Goal: Check status: Check status

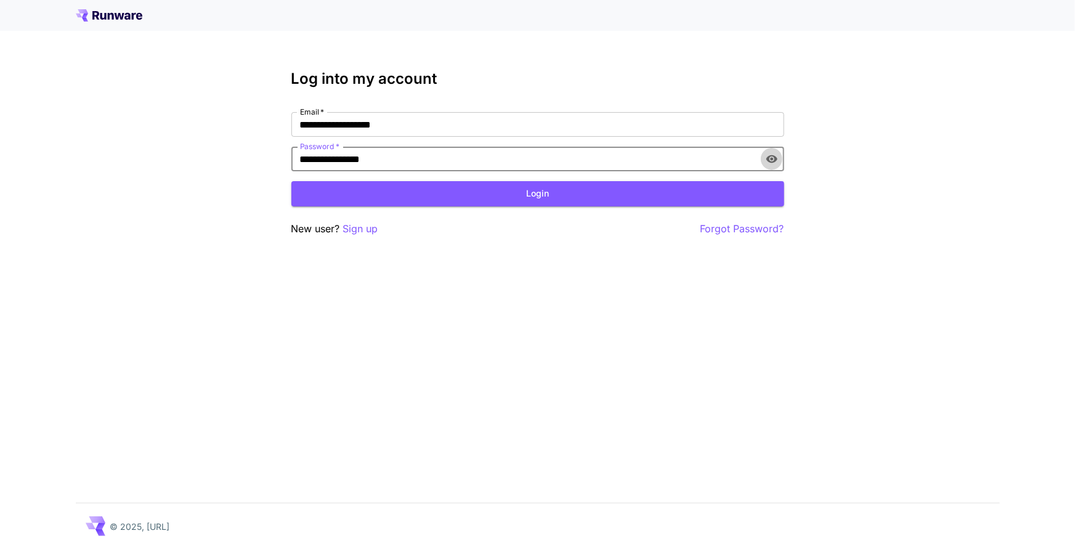
drag, startPoint x: 781, startPoint y: 155, endPoint x: 752, endPoint y: 173, distance: 34.0
click at [781, 155] on button "toggle password visibility" at bounding box center [772, 159] width 22 height 22
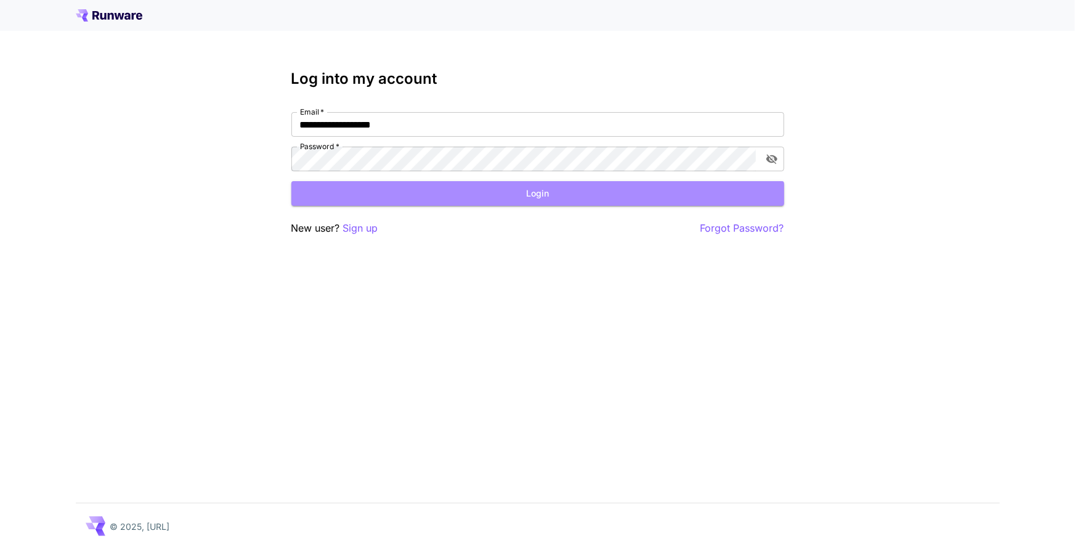
click at [645, 189] on button "Login" at bounding box center [538, 193] width 493 height 25
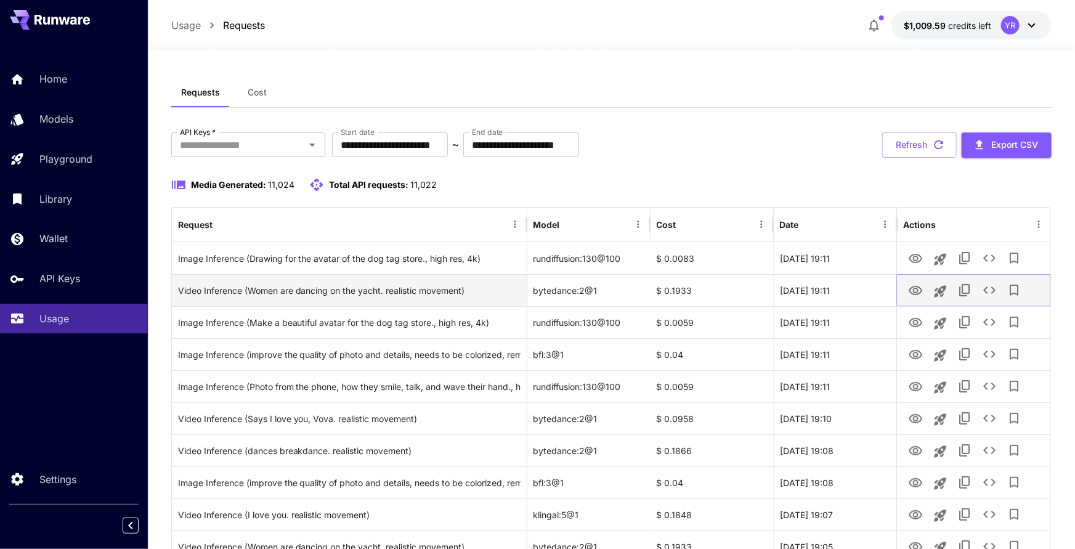
click at [911, 290] on icon "View" at bounding box center [915, 290] width 15 height 15
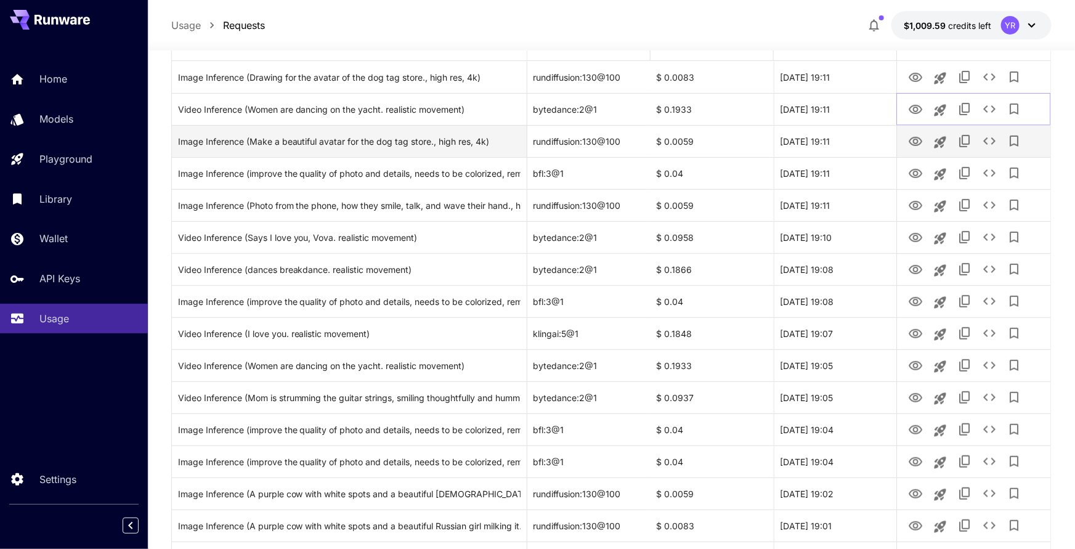
scroll to position [182, 0]
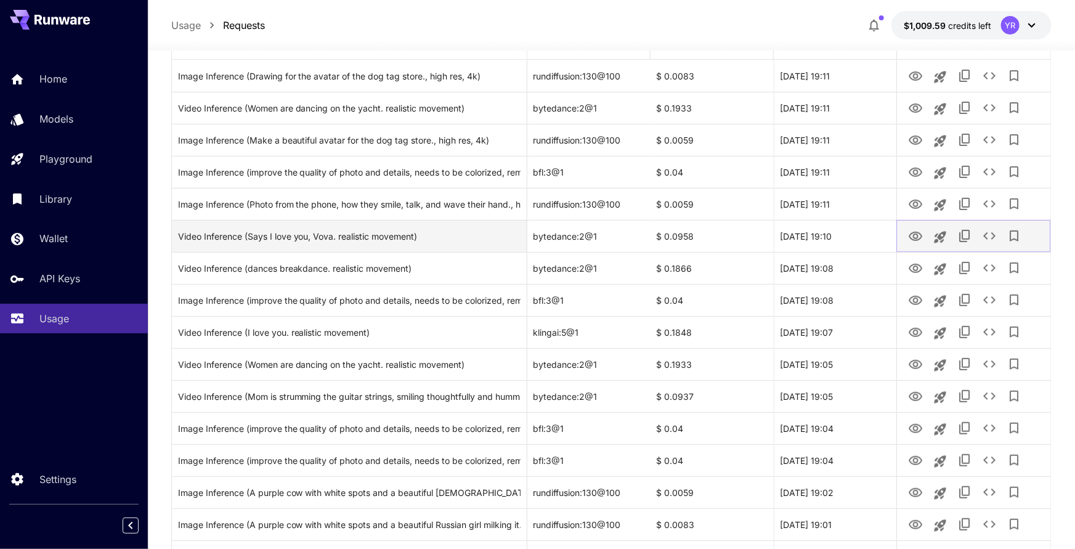
click at [922, 232] on icon "View" at bounding box center [915, 236] width 15 height 15
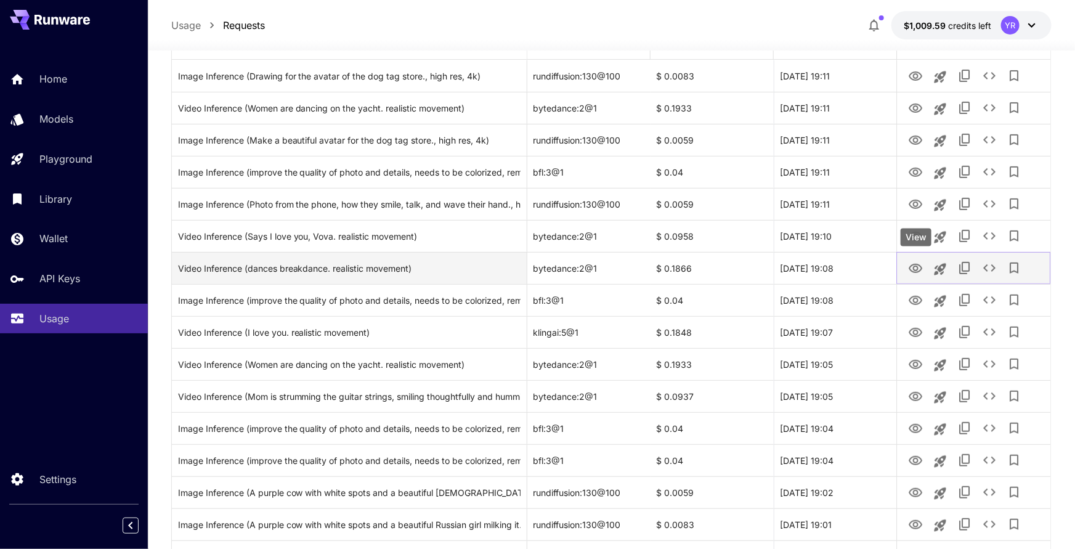
click at [917, 275] on icon "View" at bounding box center [915, 268] width 15 height 15
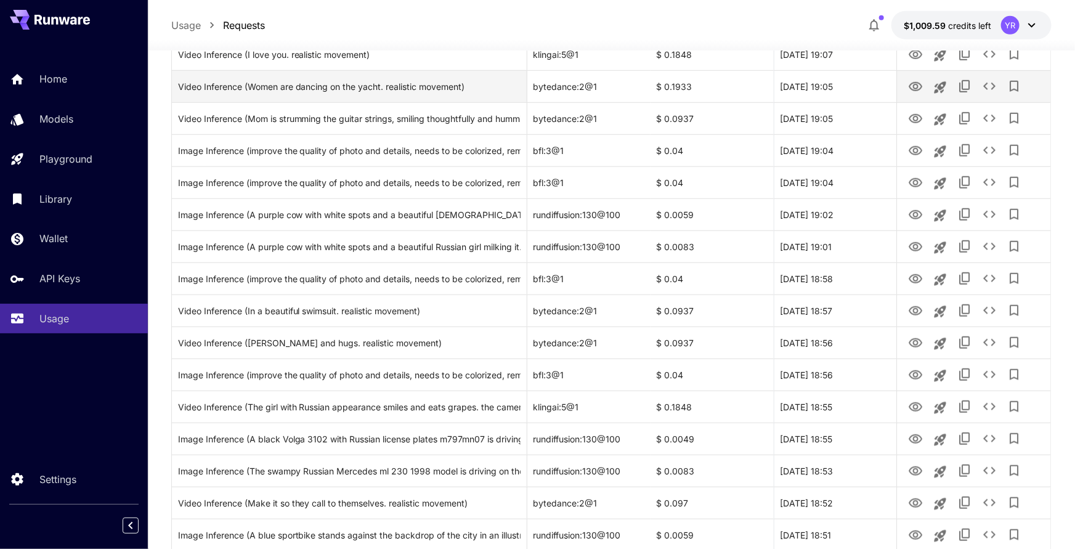
scroll to position [476, 0]
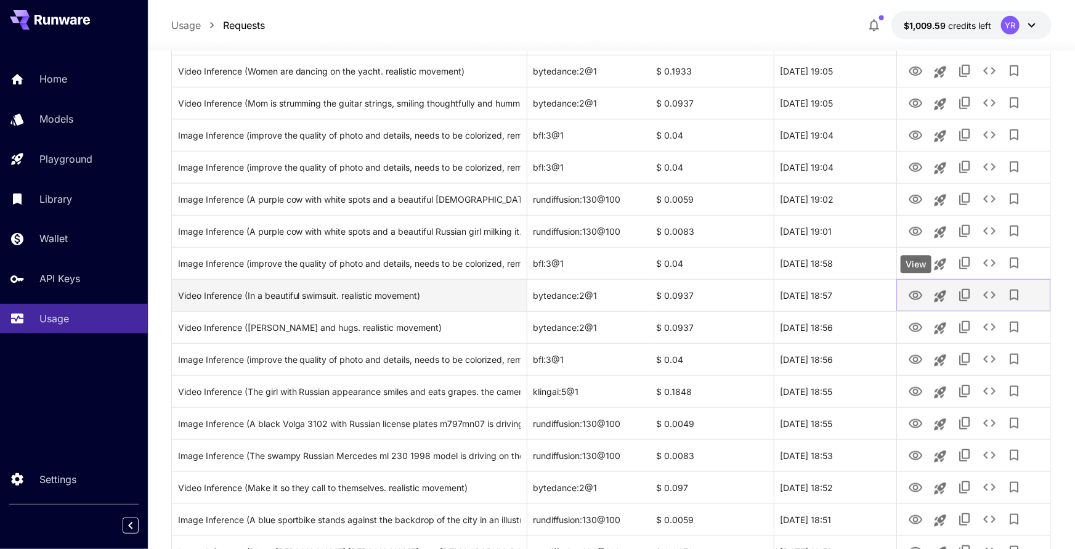
click at [914, 296] on icon "View" at bounding box center [916, 295] width 14 height 9
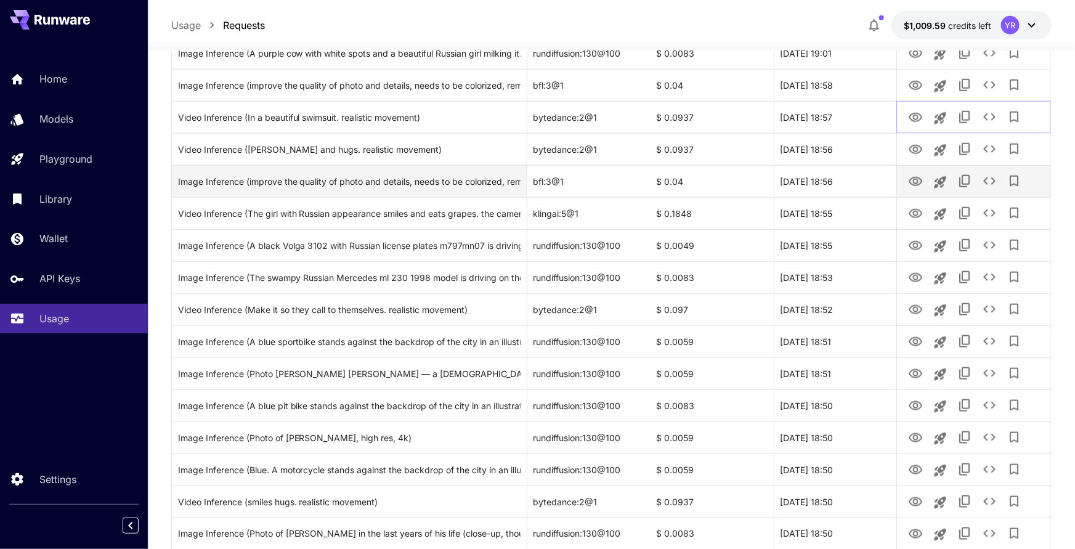
scroll to position [654, 0]
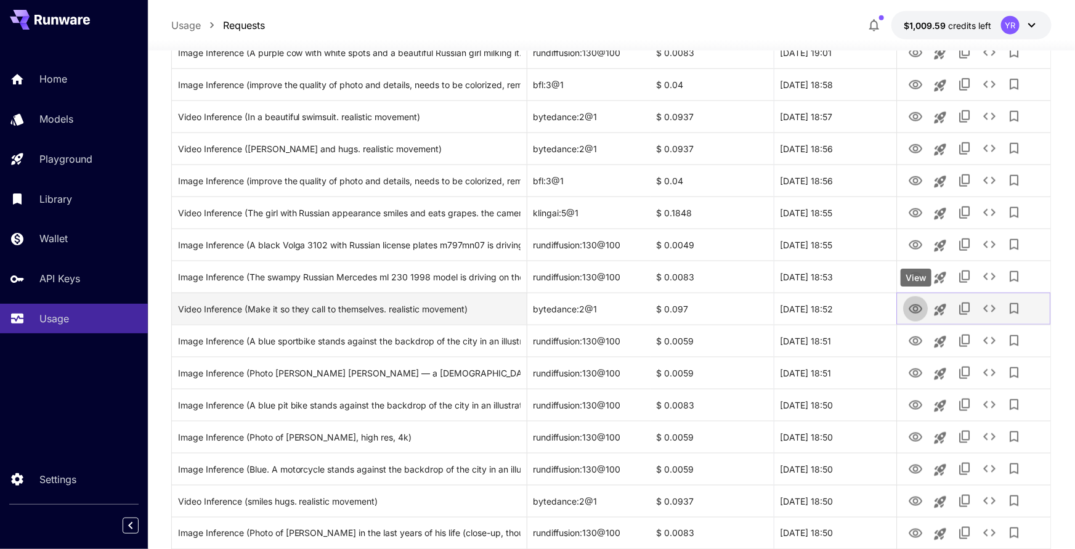
click at [910, 311] on icon "View" at bounding box center [915, 309] width 15 height 15
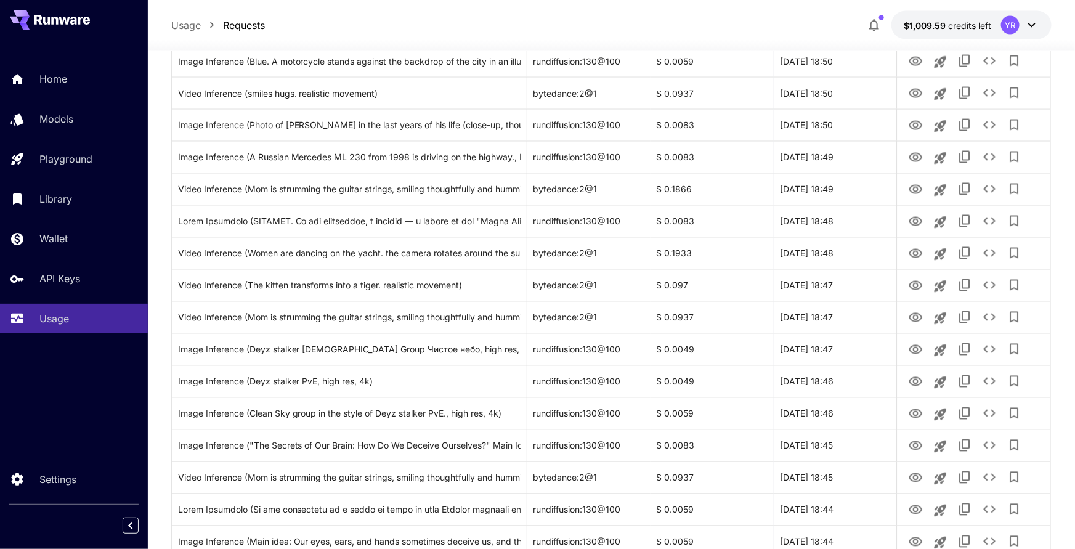
scroll to position [1064, 0]
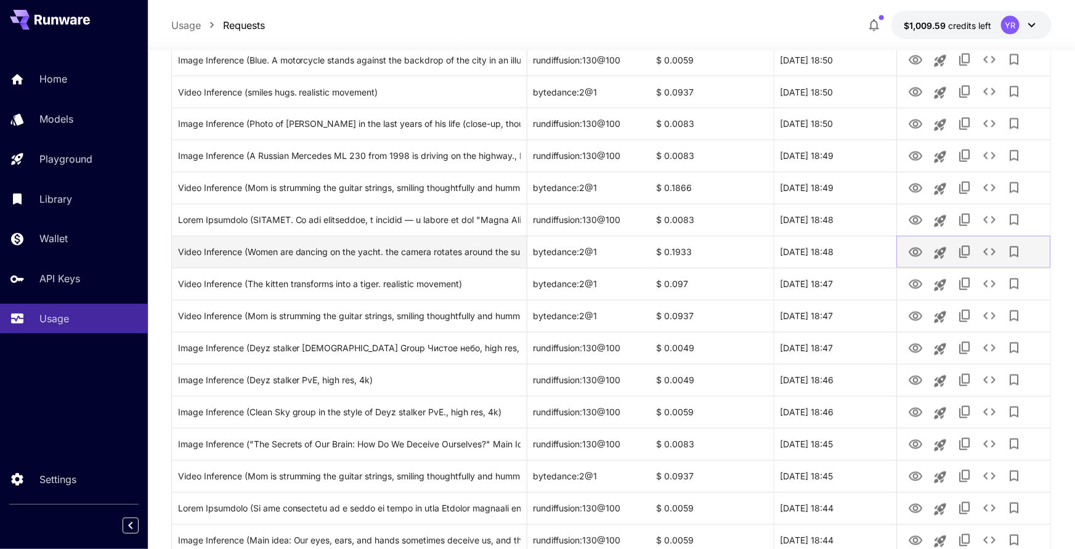
click at [911, 251] on icon "View" at bounding box center [915, 252] width 15 height 15
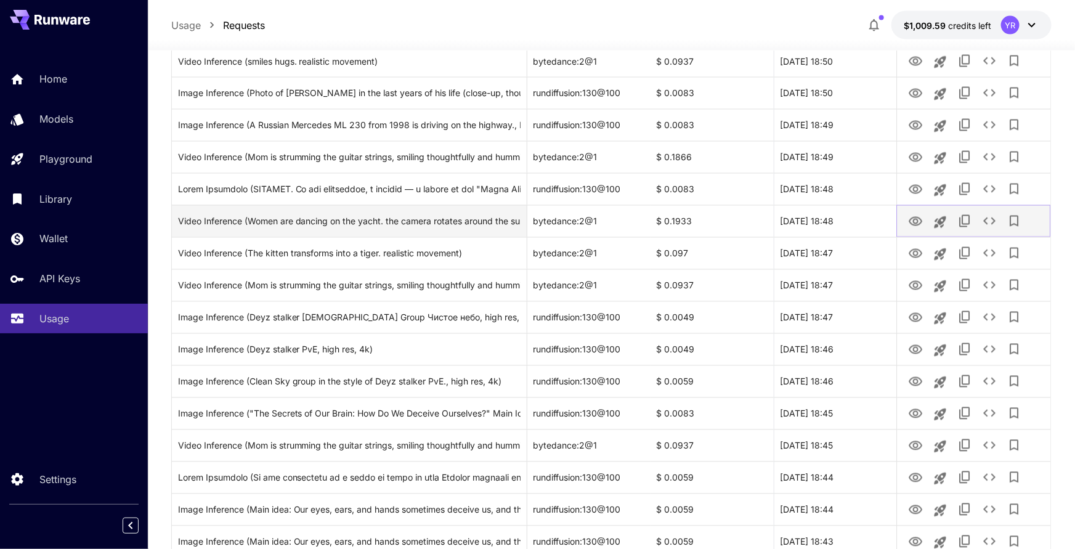
scroll to position [1104, 0]
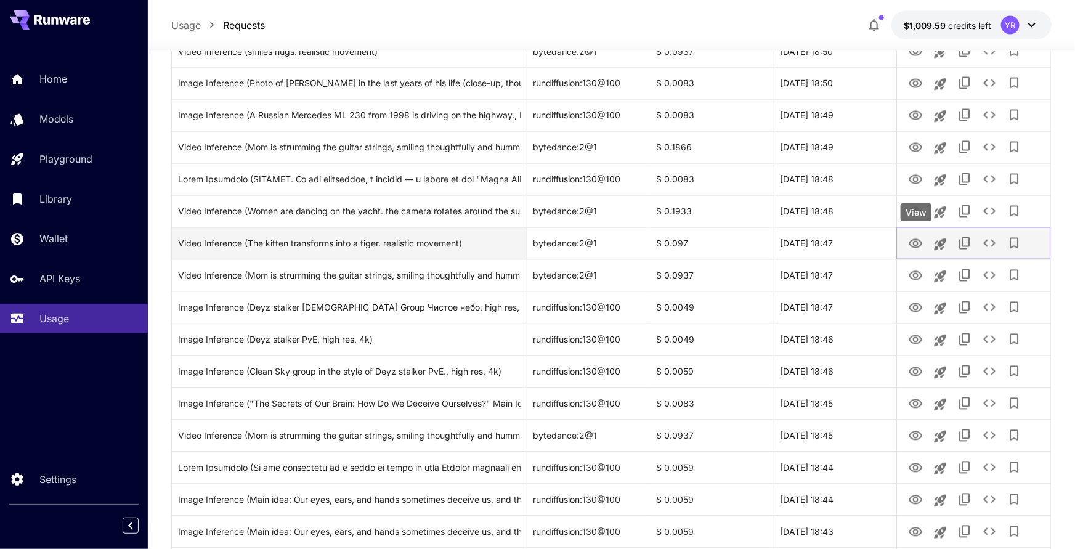
click at [912, 245] on icon "View" at bounding box center [915, 244] width 15 height 15
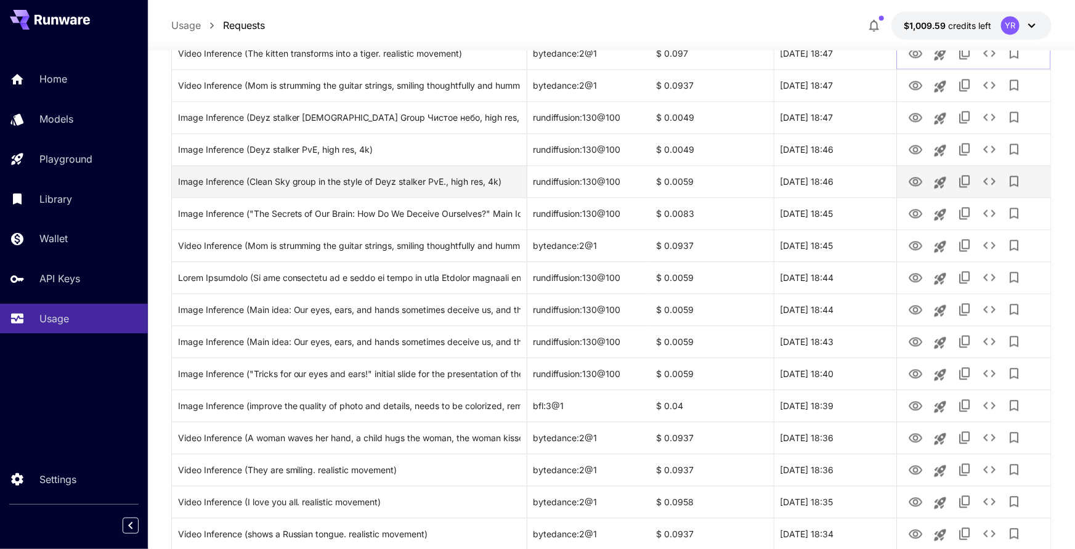
scroll to position [1365, 0]
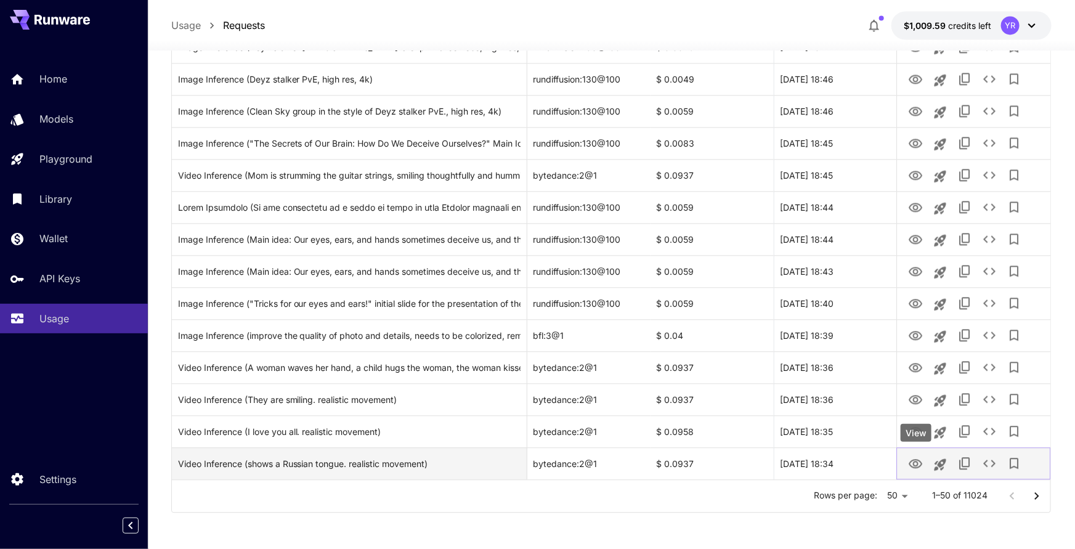
click at [918, 462] on icon "View" at bounding box center [915, 464] width 15 height 15
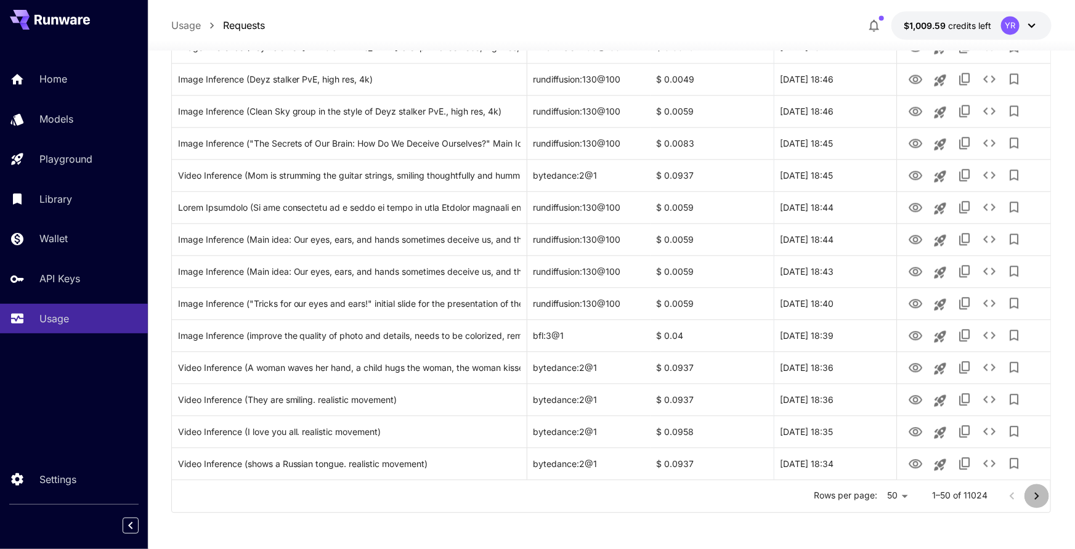
click at [1040, 494] on icon "Go to next page" at bounding box center [1037, 496] width 15 height 15
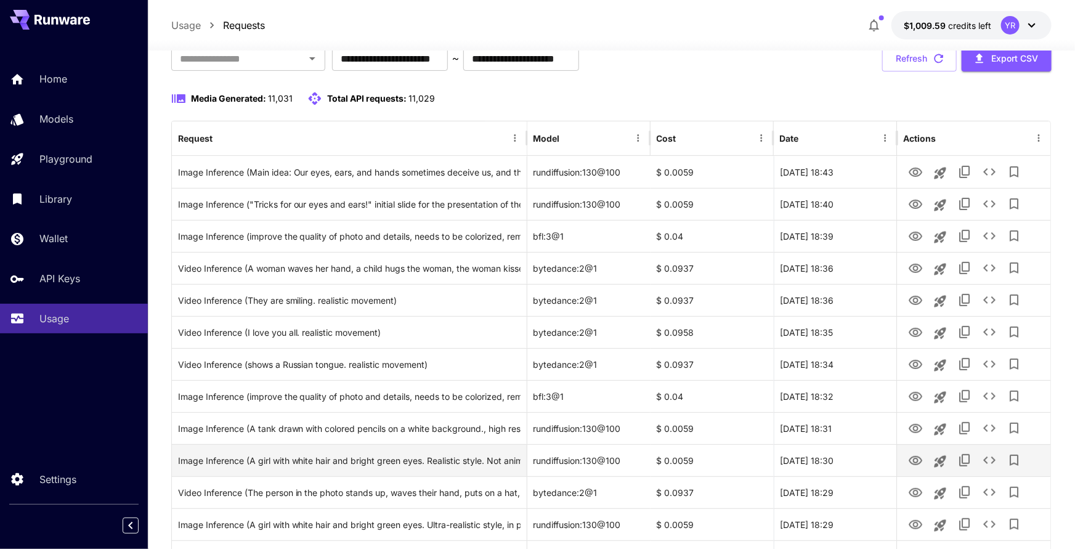
scroll to position [153, 0]
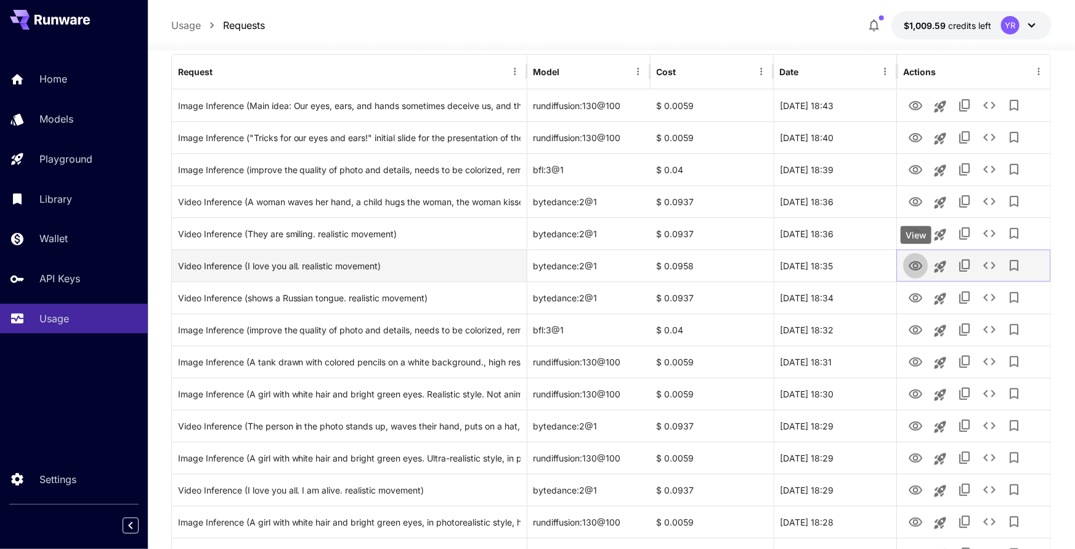
click at [919, 266] on icon "View" at bounding box center [915, 266] width 15 height 15
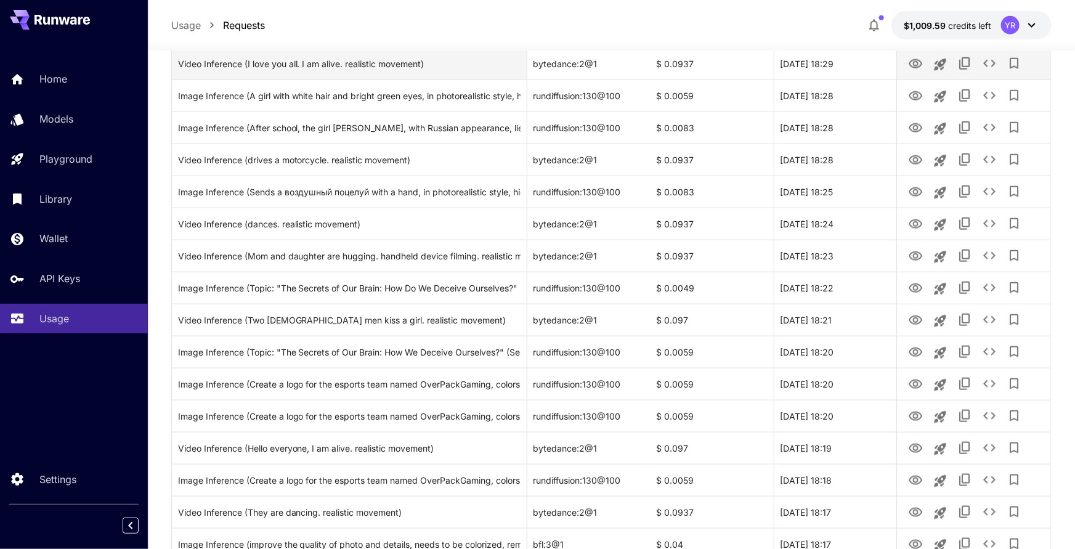
scroll to position [603, 0]
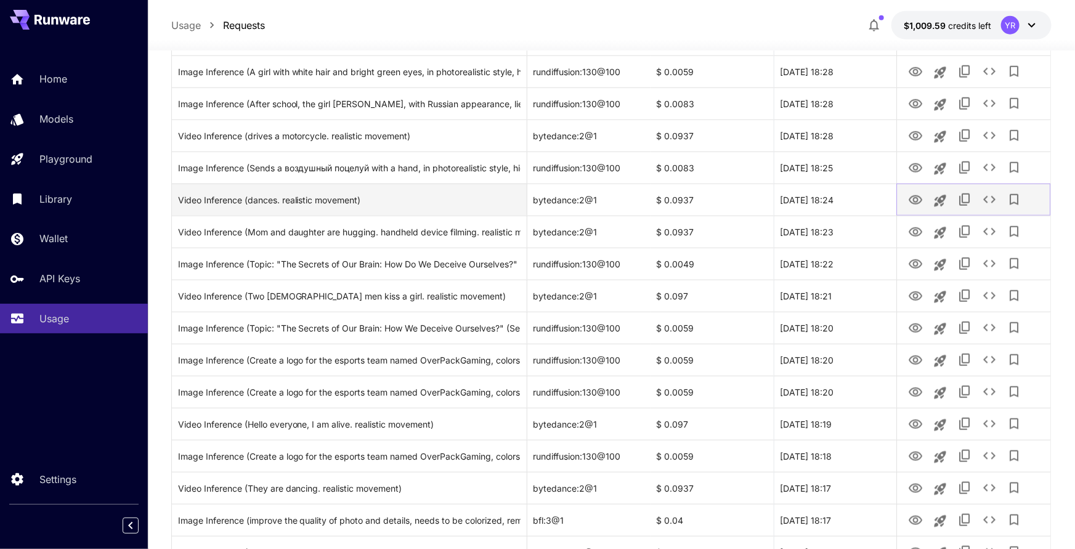
click at [915, 197] on icon "View" at bounding box center [916, 199] width 14 height 9
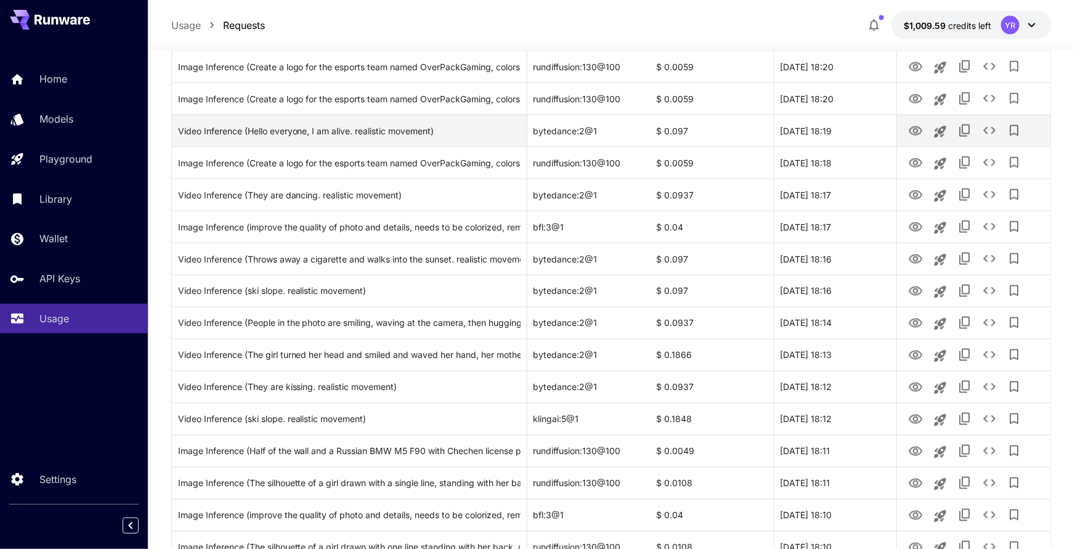
scroll to position [898, 0]
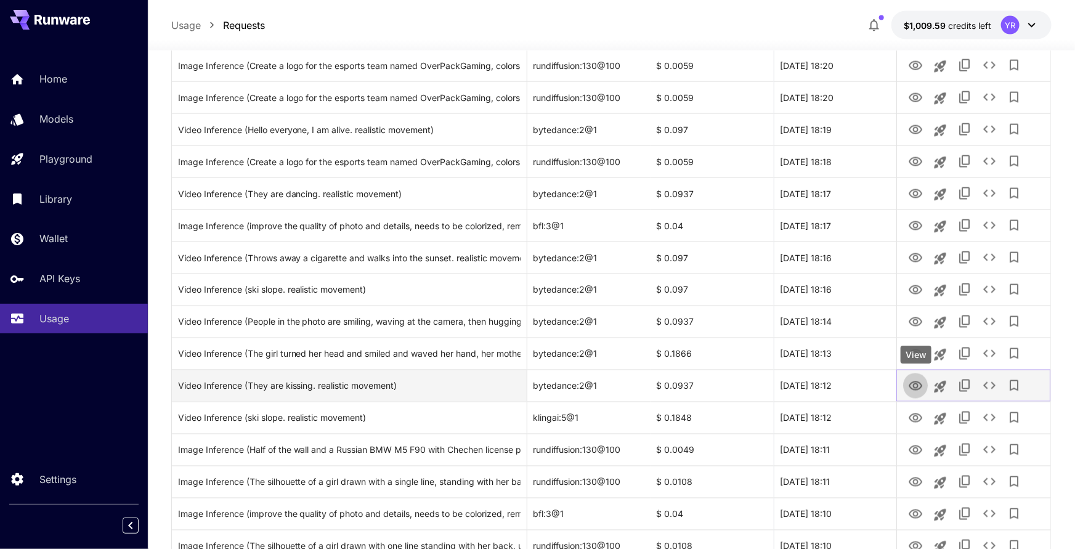
click at [910, 384] on icon "View" at bounding box center [916, 385] width 14 height 9
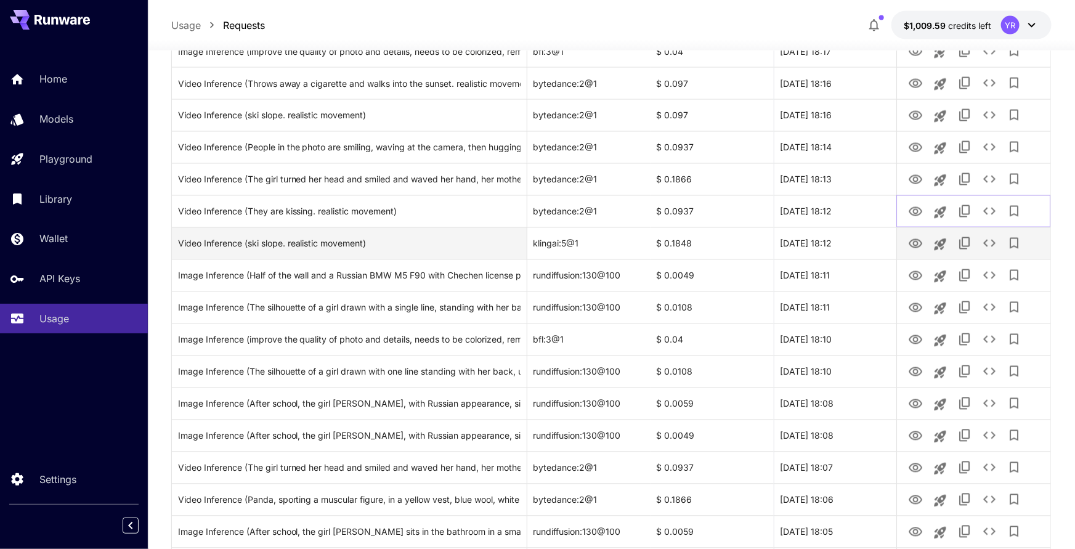
scroll to position [1251, 0]
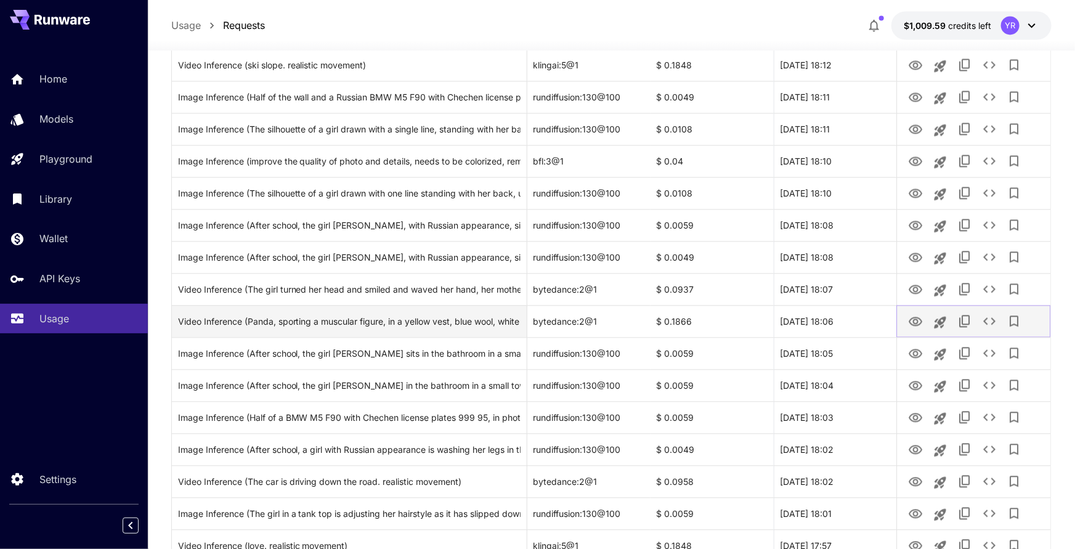
click at [914, 318] on icon "View" at bounding box center [915, 321] width 15 height 15
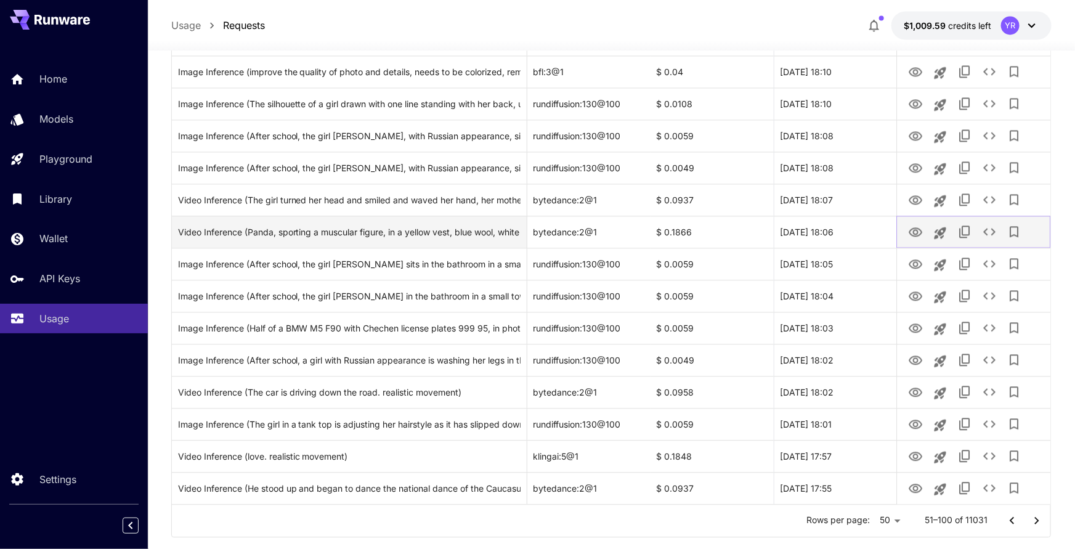
scroll to position [1365, 0]
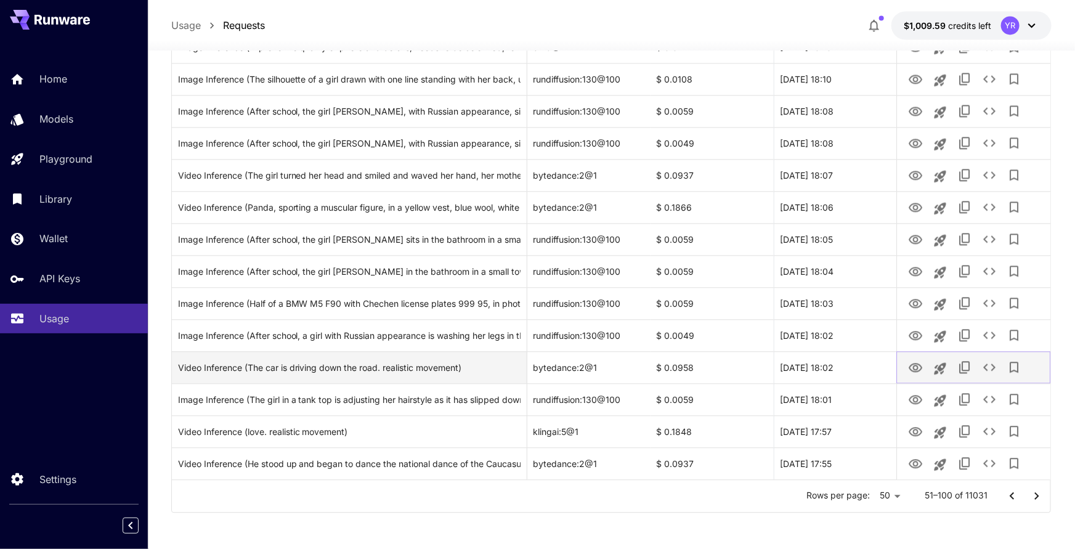
click at [909, 369] on icon "View" at bounding box center [915, 368] width 15 height 15
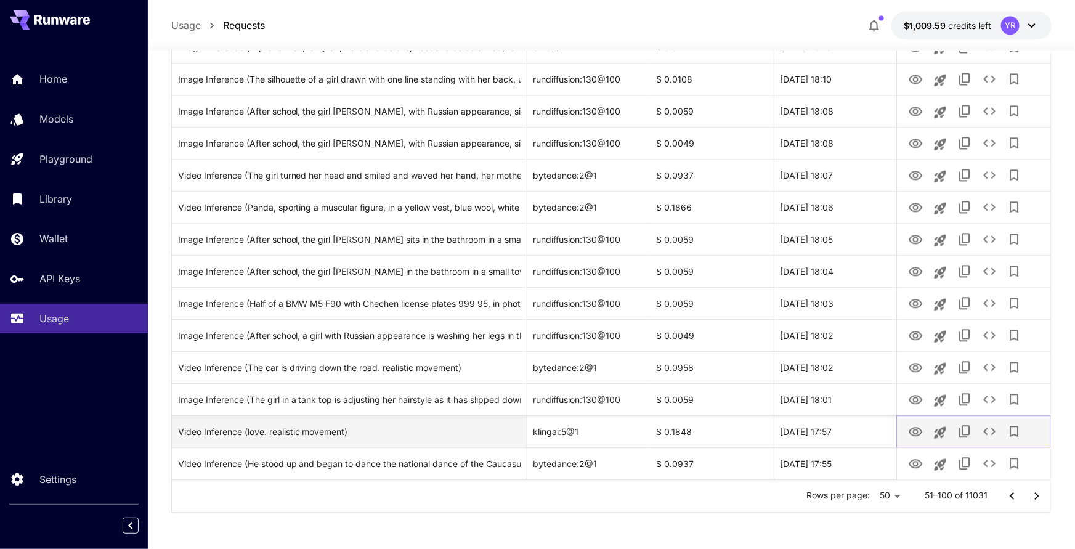
click at [911, 431] on icon "View" at bounding box center [915, 432] width 15 height 15
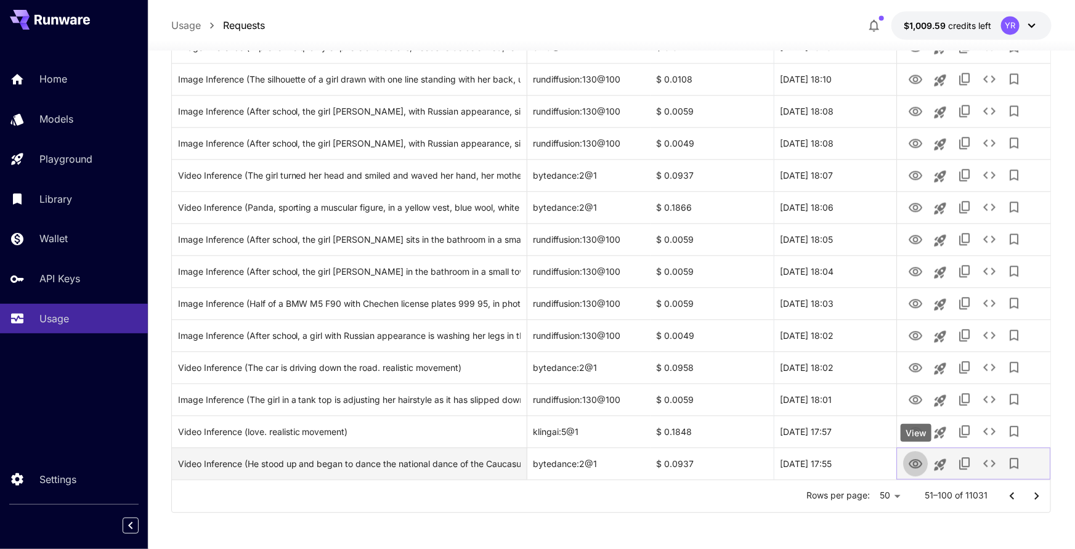
click at [910, 461] on icon "View" at bounding box center [915, 464] width 15 height 15
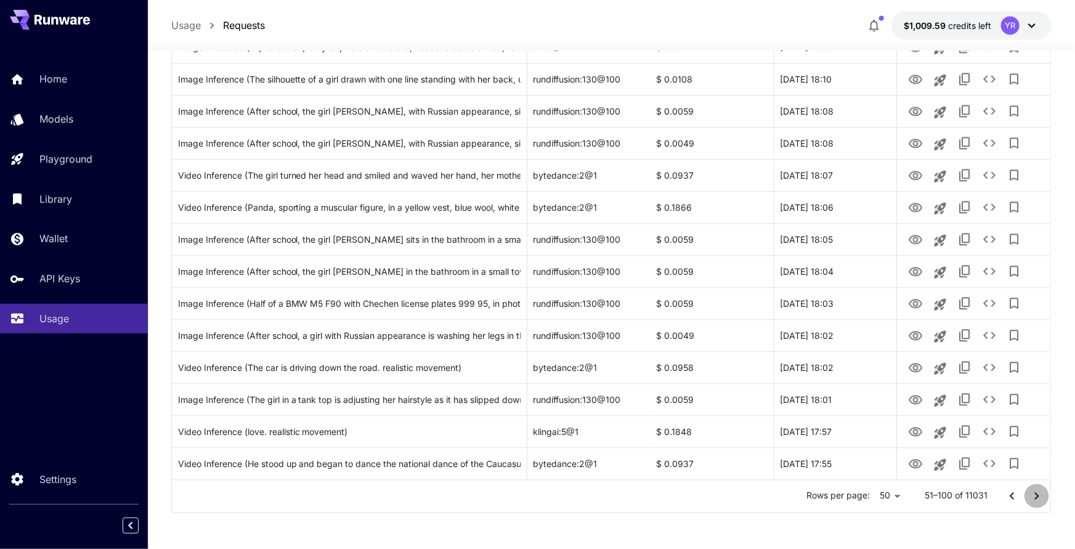
click at [1037, 494] on icon "Go to next page" at bounding box center [1037, 496] width 15 height 15
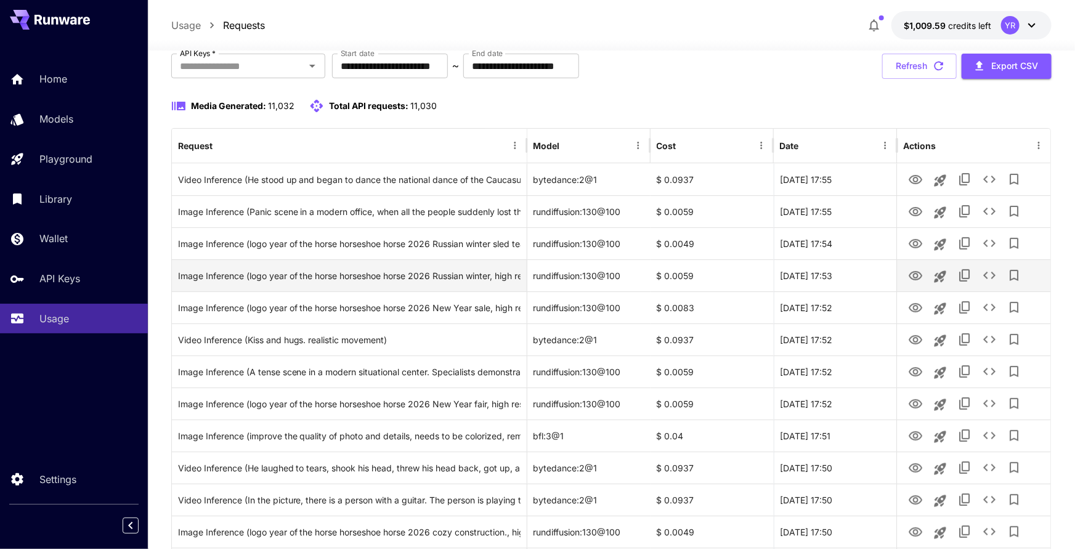
scroll to position [80, 0]
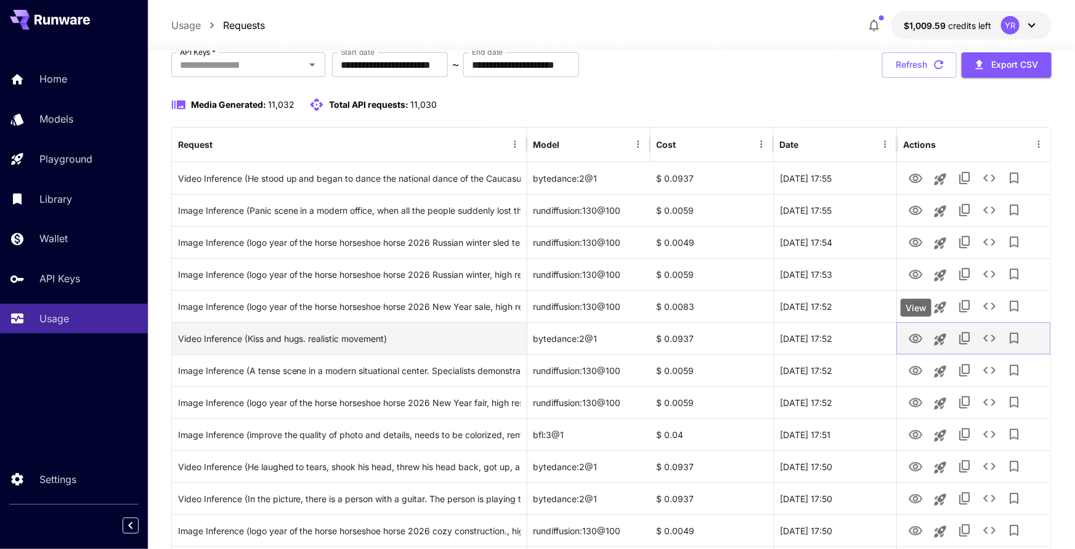
click at [907, 341] on button "View" at bounding box center [915, 337] width 25 height 25
click at [913, 338] on icon "View" at bounding box center [915, 339] width 15 height 15
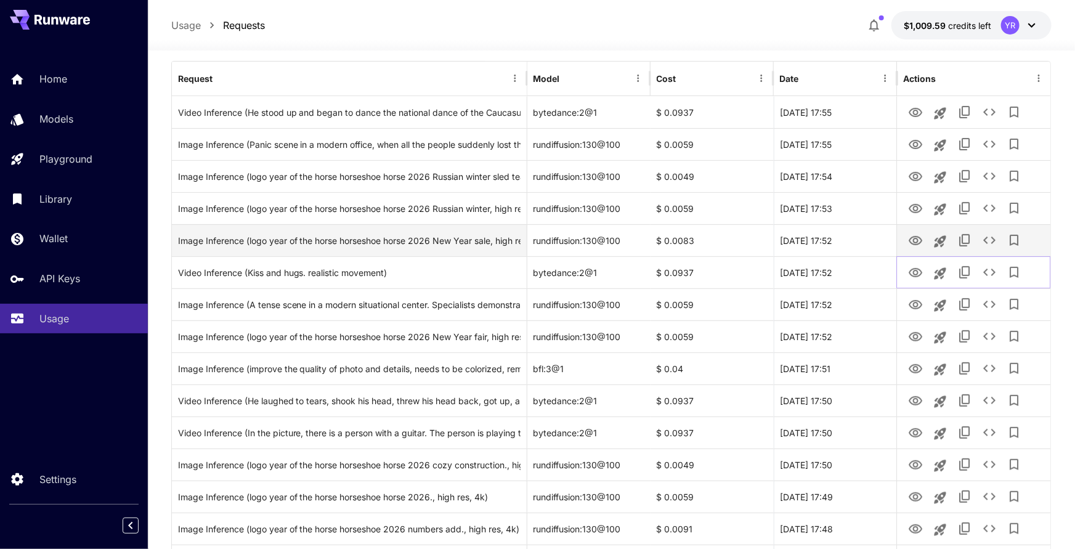
scroll to position [194, 0]
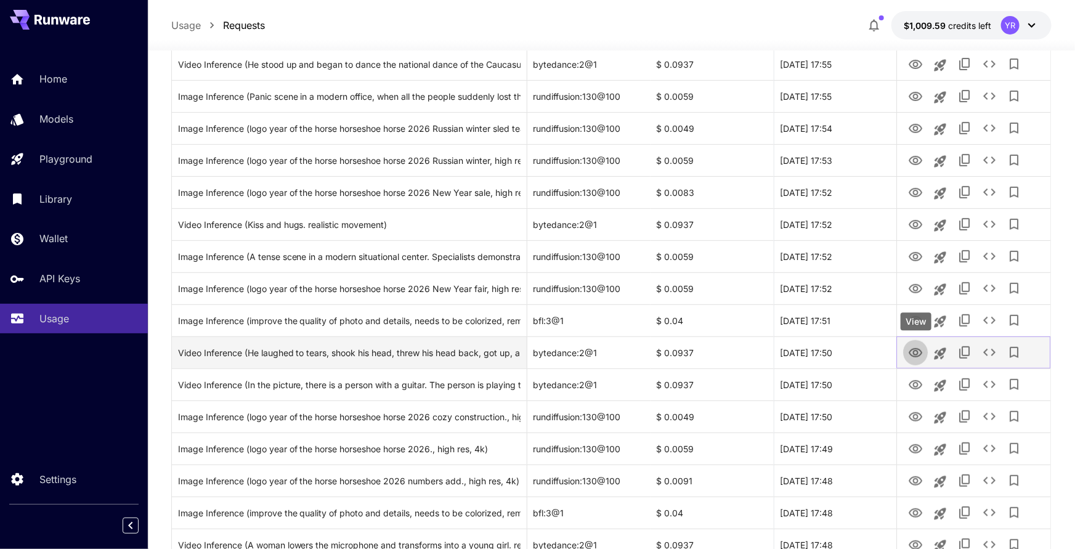
click at [916, 352] on icon "View" at bounding box center [915, 353] width 15 height 15
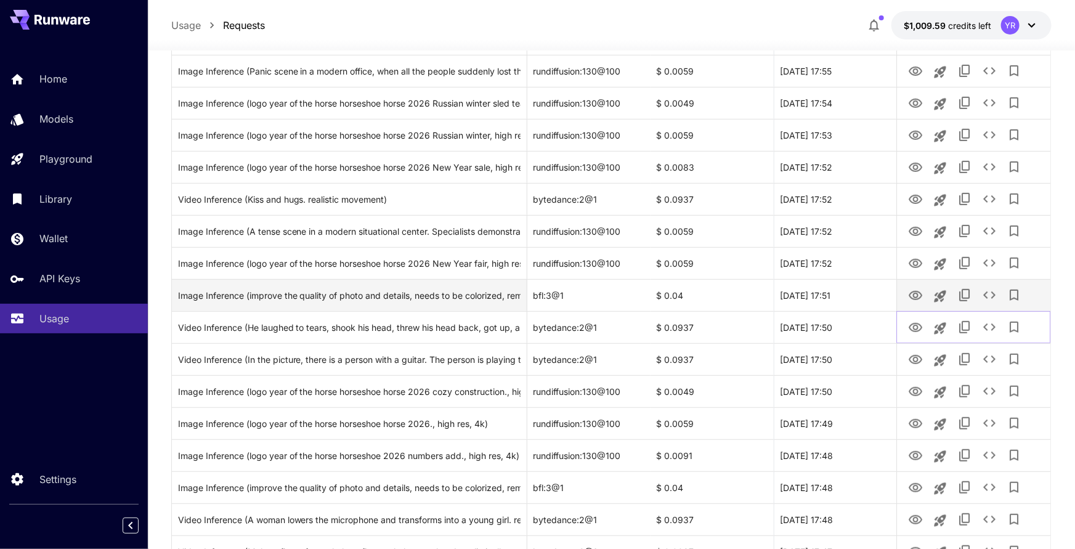
scroll to position [275, 0]
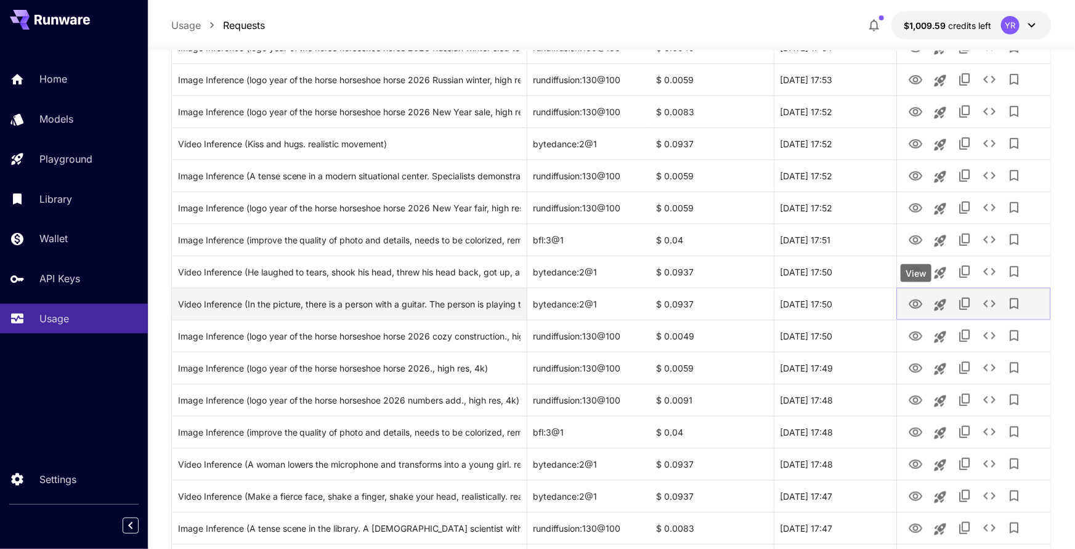
click at [915, 304] on icon "View" at bounding box center [915, 304] width 15 height 15
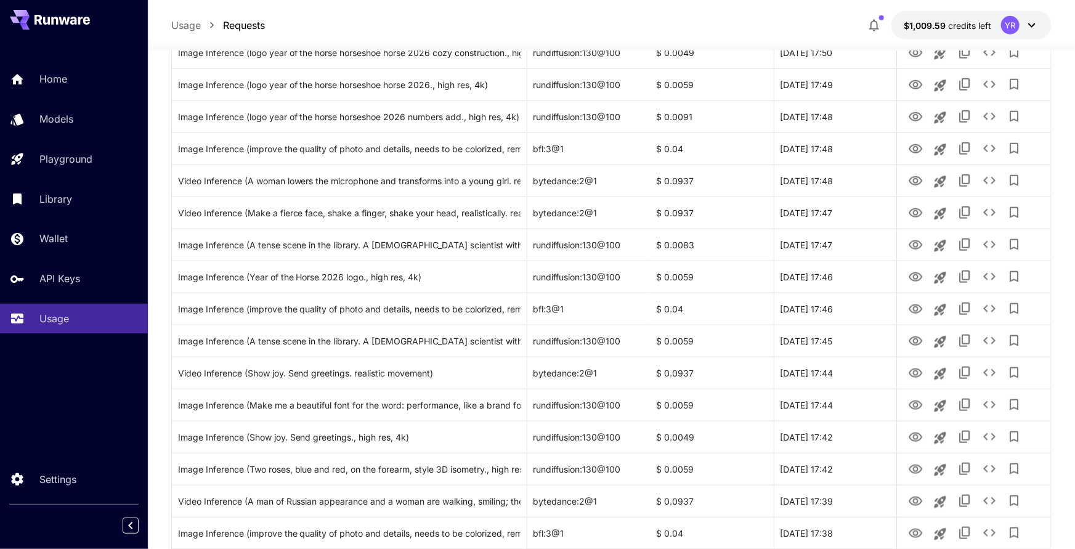
scroll to position [563, 0]
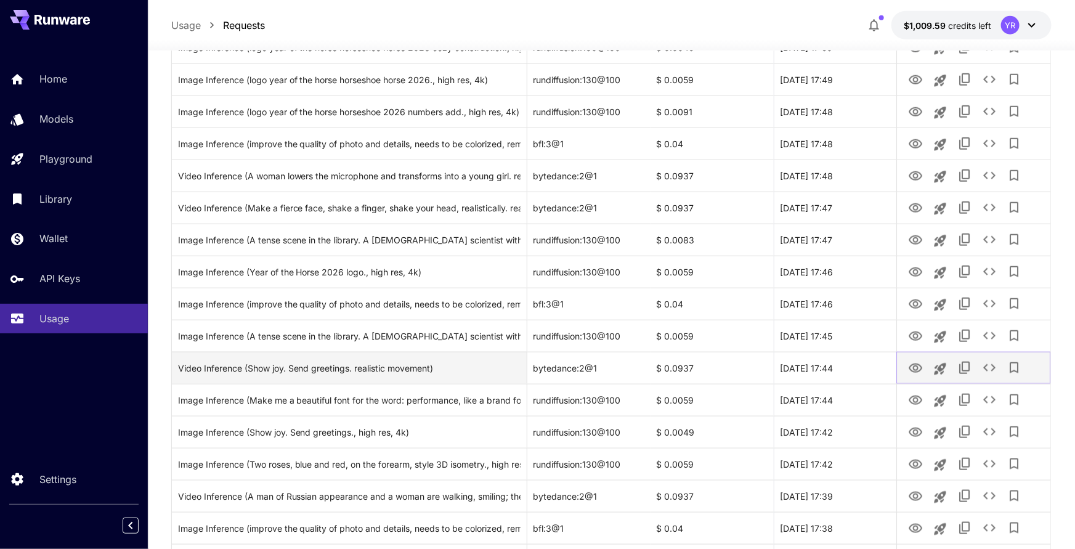
click at [915, 365] on icon "View" at bounding box center [916, 368] width 14 height 9
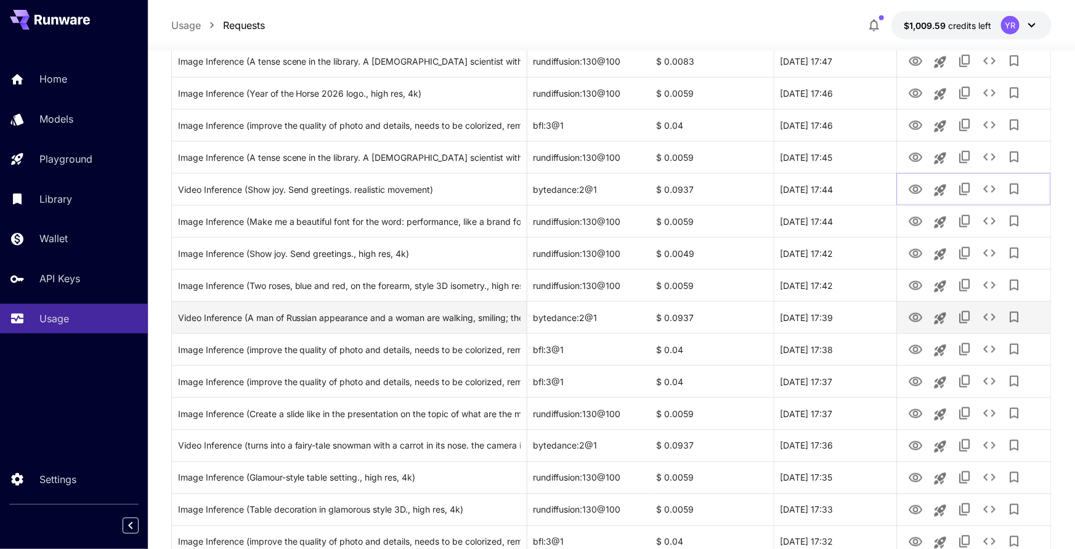
scroll to position [743, 0]
click at [913, 316] on icon "View" at bounding box center [915, 317] width 15 height 15
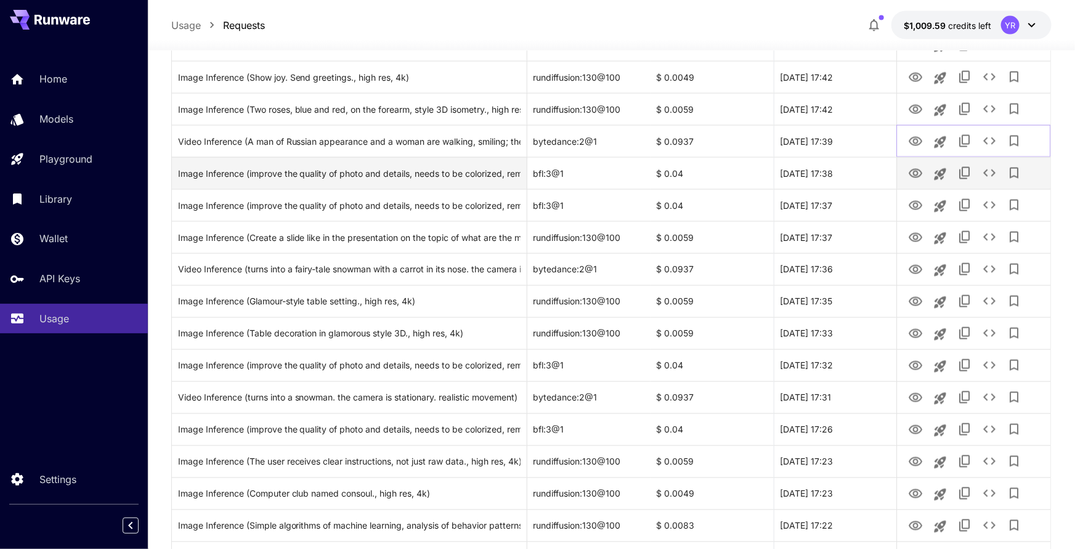
scroll to position [1034, 0]
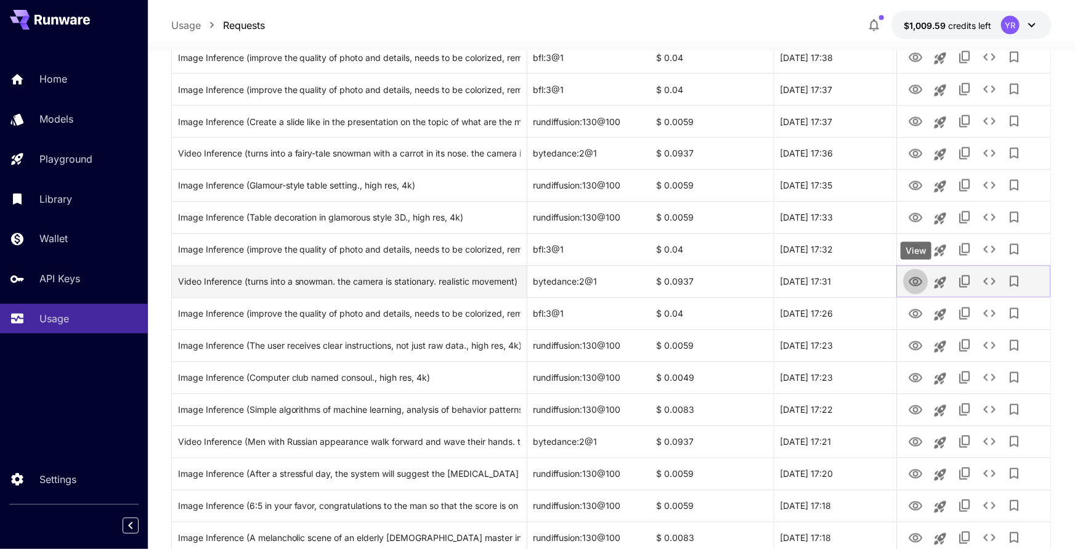
click at [925, 280] on button "View" at bounding box center [915, 281] width 25 height 25
click at [919, 280] on icon "View" at bounding box center [915, 282] width 15 height 15
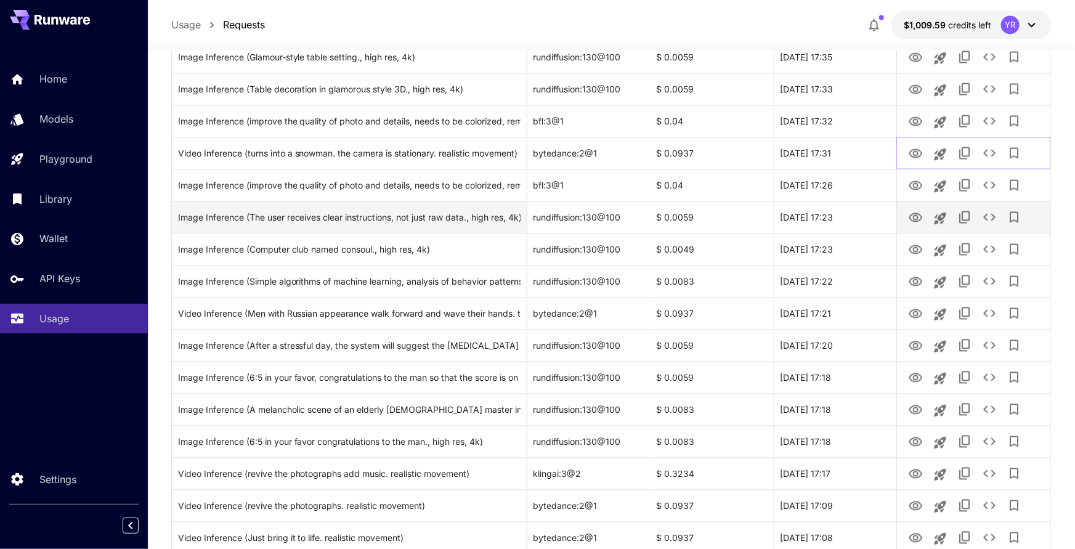
scroll to position [1165, 0]
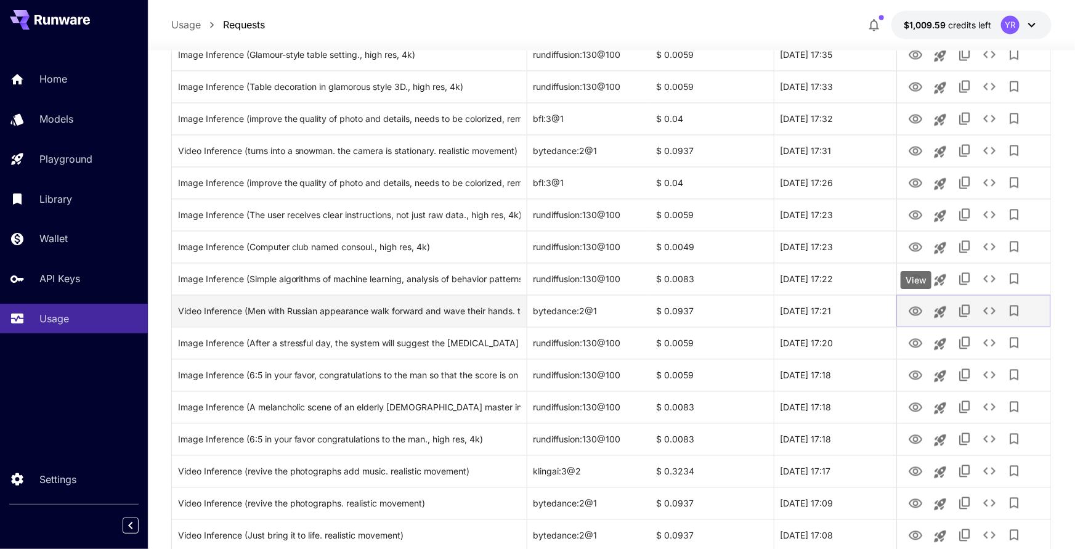
click at [911, 311] on icon "View" at bounding box center [915, 311] width 15 height 15
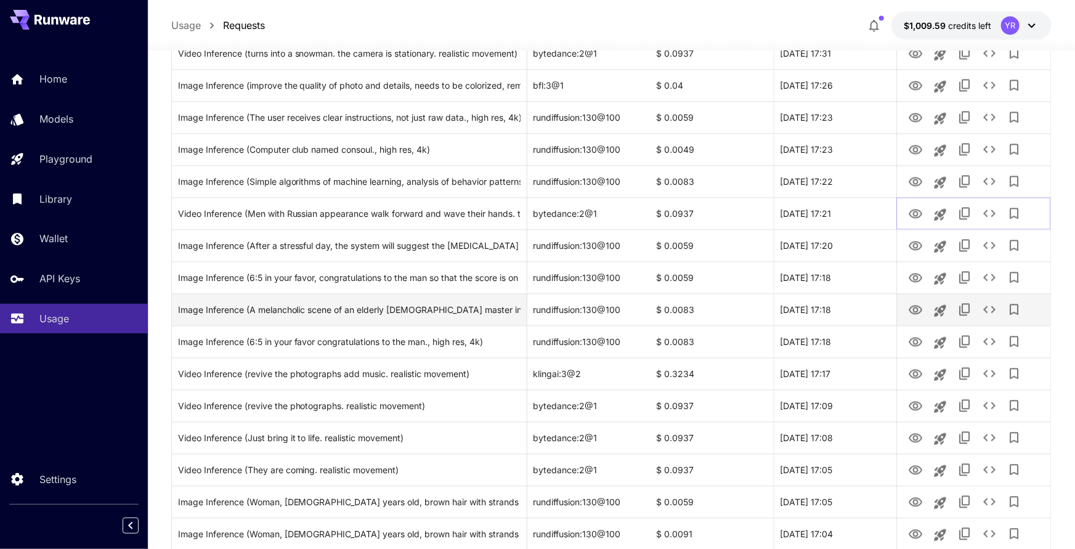
scroll to position [1263, 0]
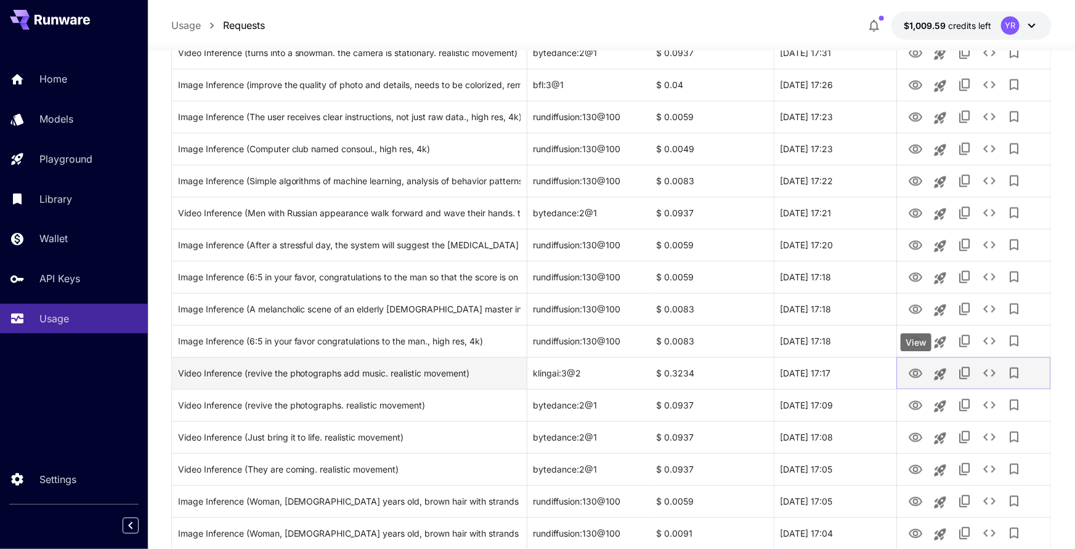
click at [918, 370] on icon "View" at bounding box center [916, 373] width 14 height 9
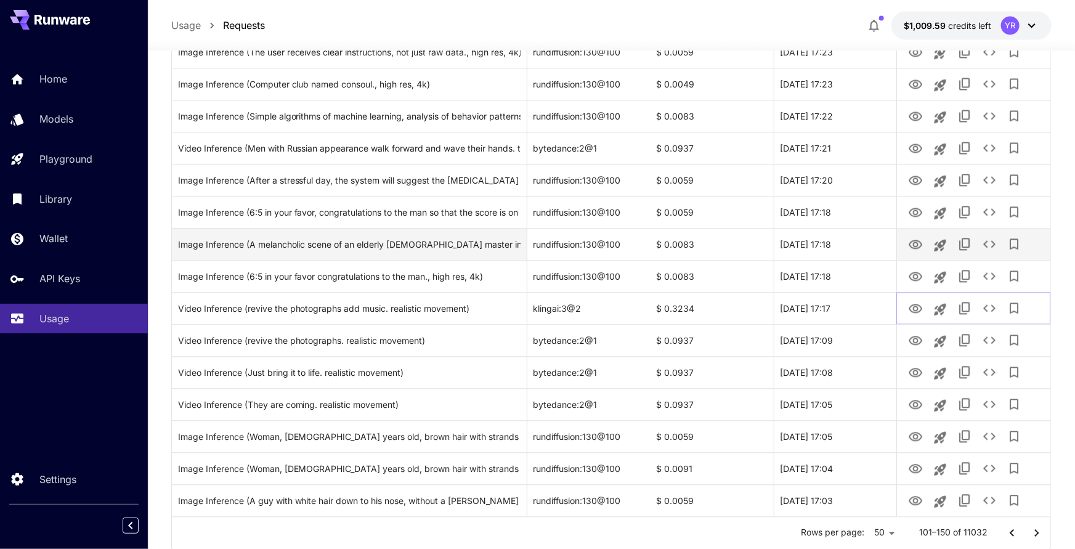
scroll to position [1365, 0]
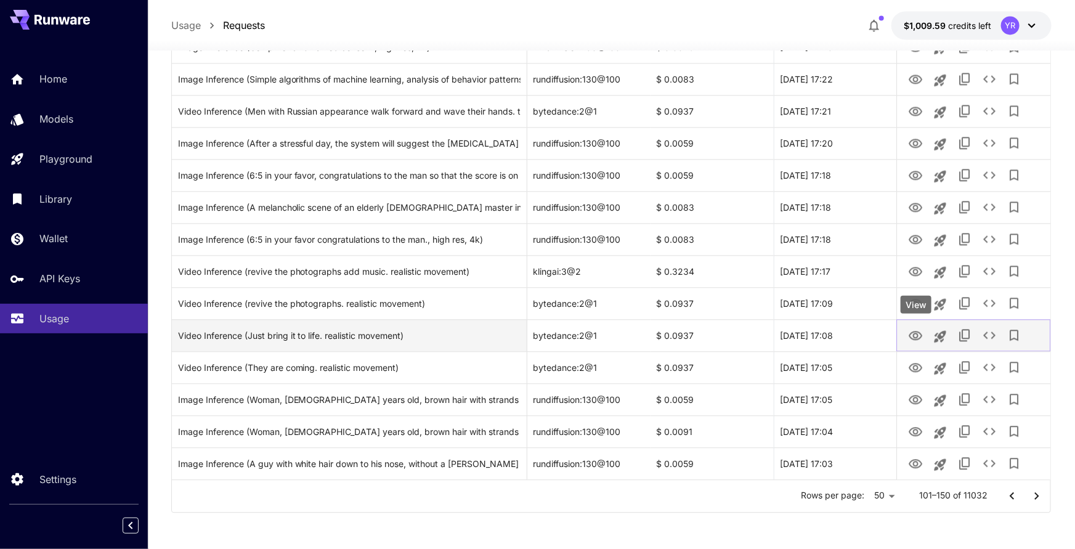
click at [915, 329] on icon "View" at bounding box center [915, 335] width 15 height 15
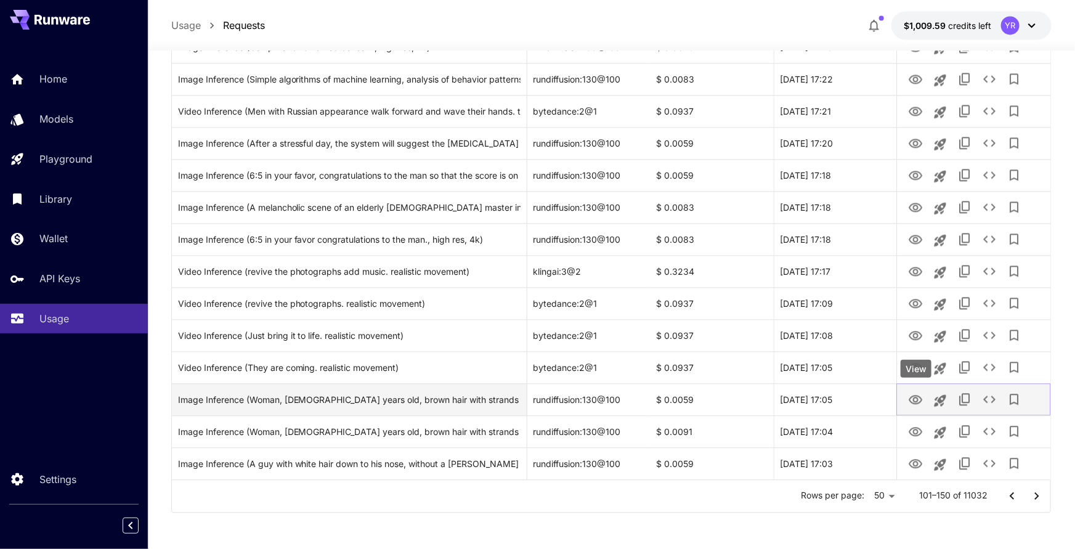
click at [910, 396] on icon "View" at bounding box center [915, 400] width 15 height 15
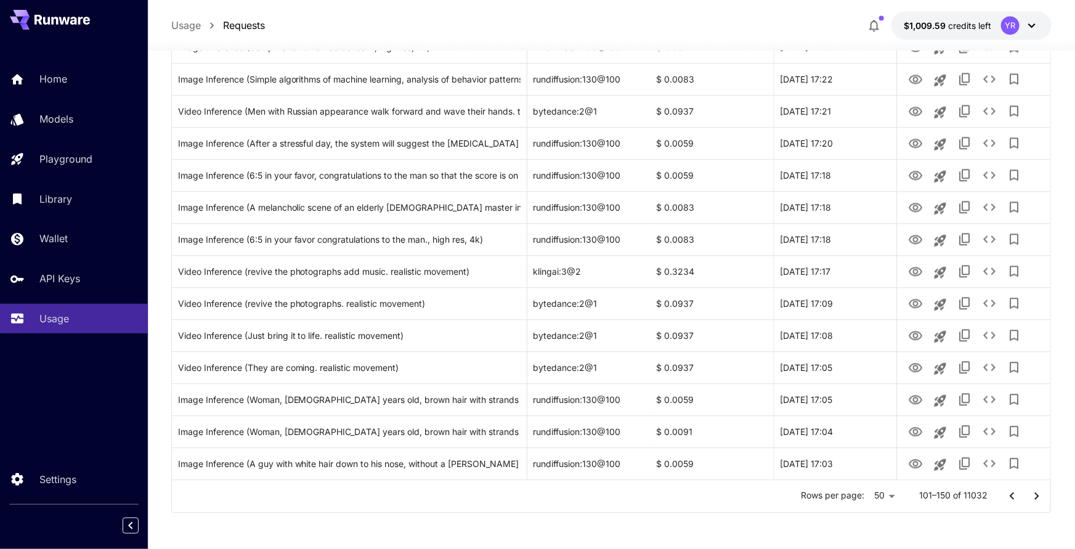
click at [1026, 491] on button "Go to next page" at bounding box center [1037, 496] width 25 height 25
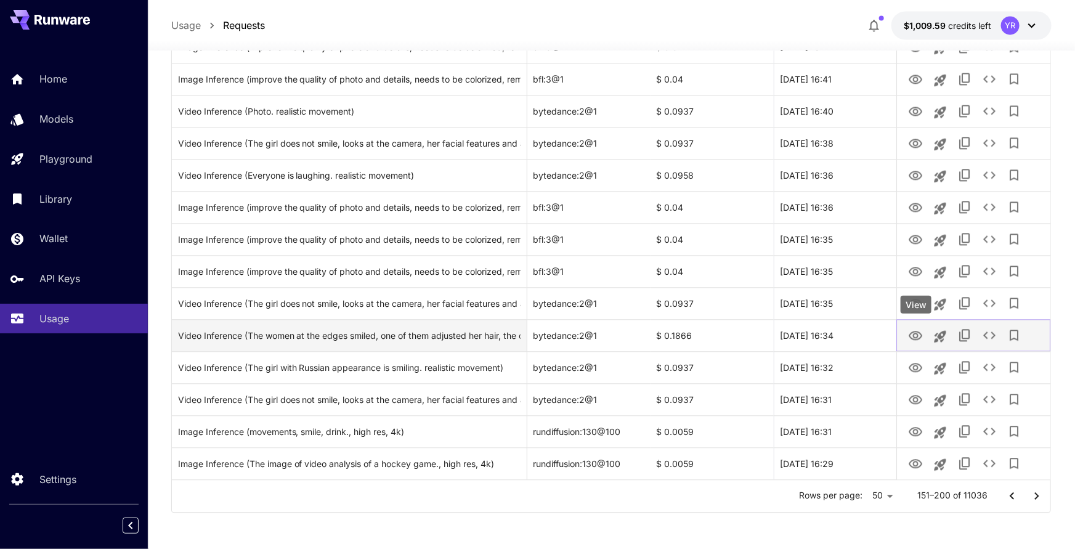
click at [916, 332] on icon "View" at bounding box center [916, 335] width 14 height 9
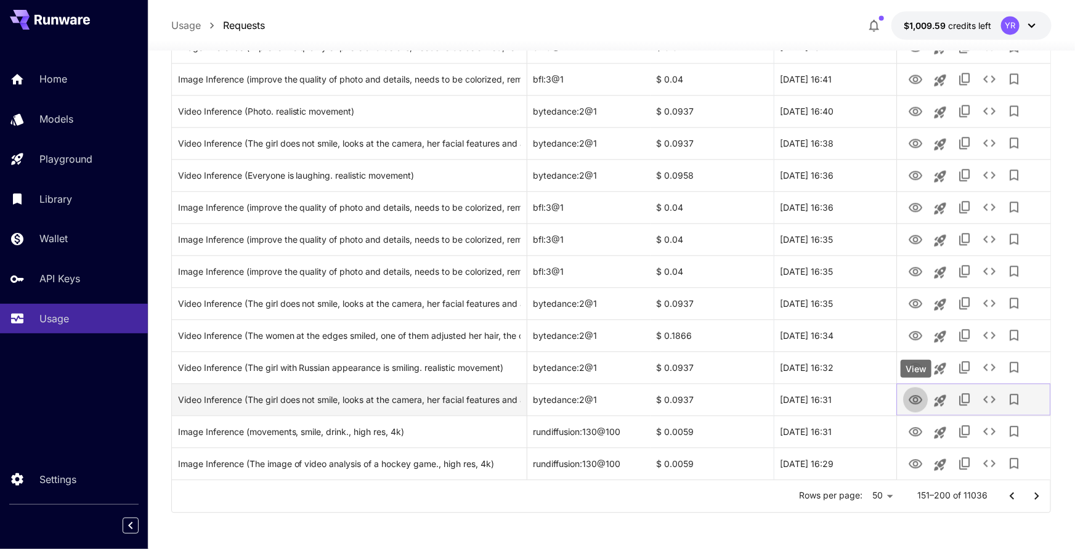
click at [911, 396] on icon "View" at bounding box center [916, 399] width 14 height 9
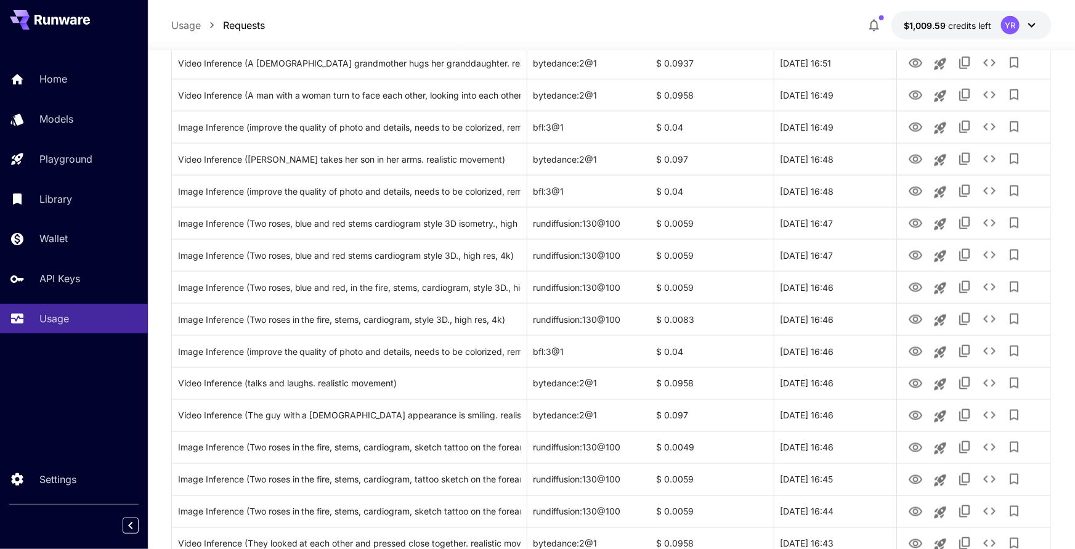
scroll to position [0, 0]
